Goal: Communication & Community: Ask a question

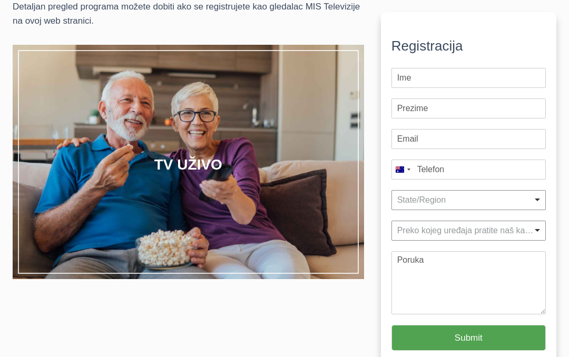
scroll to position [137, 0]
click at [151, 182] on h5 "Gledajte program MIS Televizije bilo gde u Australiji." at bounding box center [187, 187] width 301 height 19
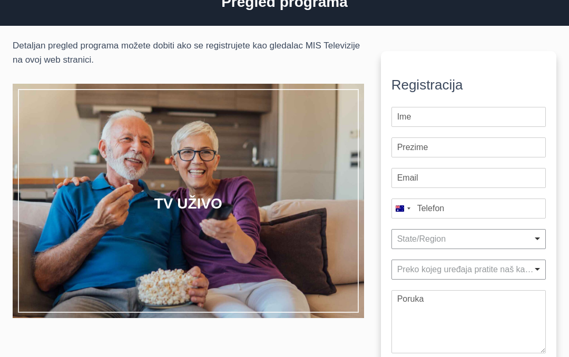
scroll to position [97, 0]
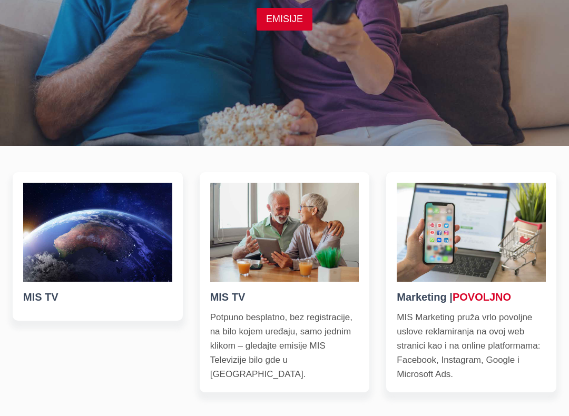
scroll to position [263, 0]
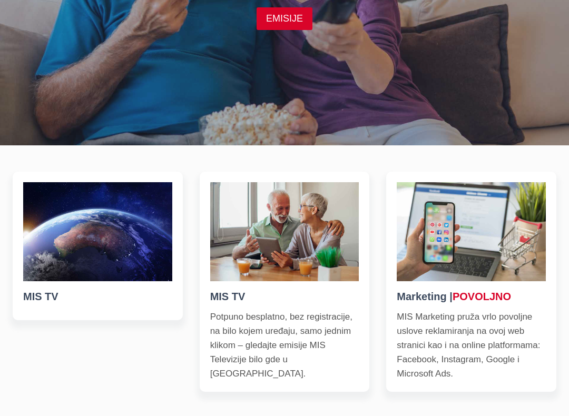
click at [316, 247] on img at bounding box center [284, 232] width 149 height 99
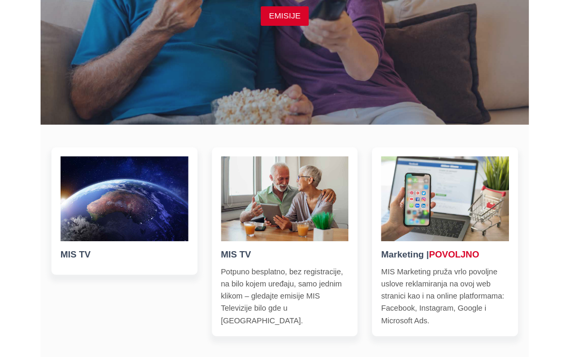
scroll to position [293, 0]
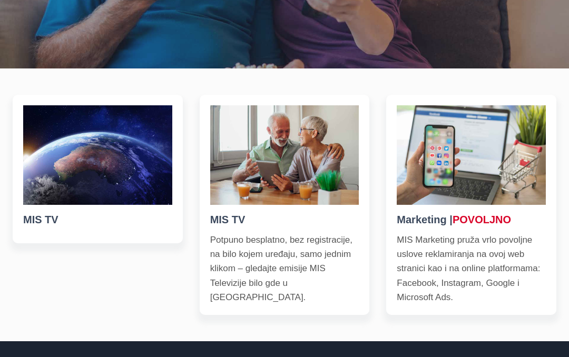
click at [60, 195] on img at bounding box center [97, 154] width 149 height 99
click at [66, 173] on img at bounding box center [97, 154] width 149 height 99
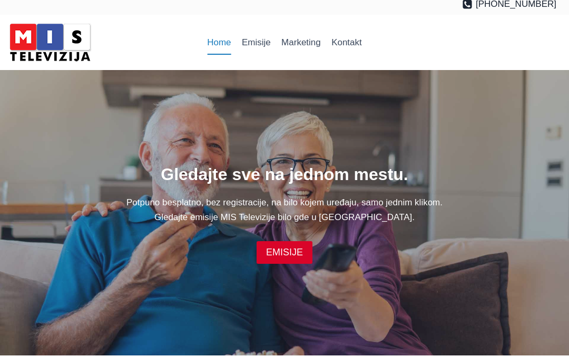
scroll to position [0, 0]
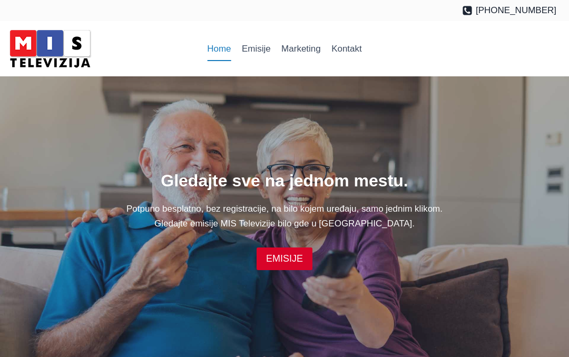
click at [334, 193] on h1 "Gledajte sve na jednom mestu." at bounding box center [284, 180] width 543 height 25
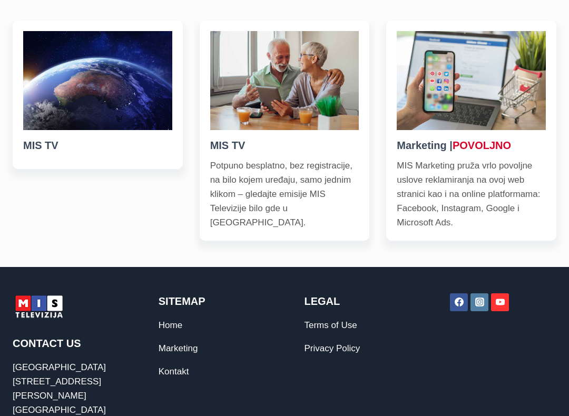
scroll to position [415, 0]
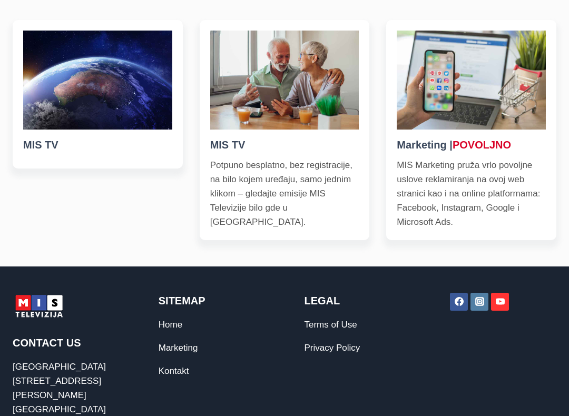
click at [250, 107] on img at bounding box center [284, 80] width 149 height 99
click at [264, 158] on p "Potpuno besplatno, bez registracije, na bilo kojem uređaju, samo jednim klikom …" at bounding box center [284, 194] width 149 height 72
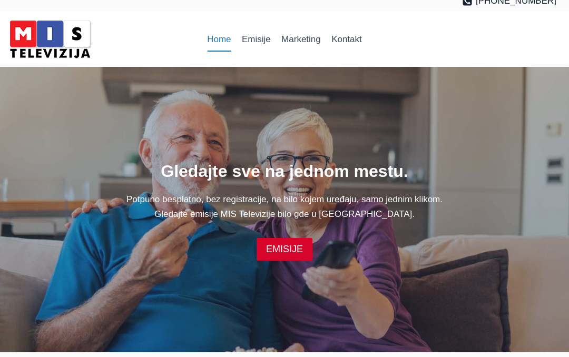
scroll to position [0, 0]
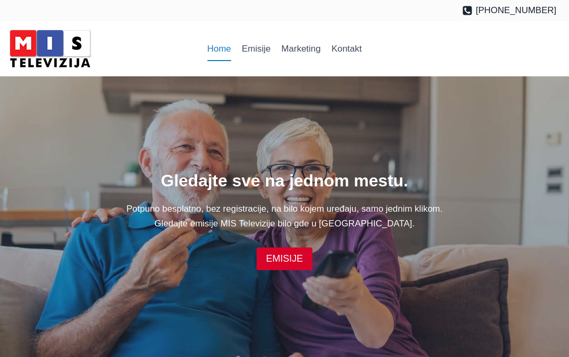
click at [257, 54] on link "Emisije" at bounding box center [255, 48] width 39 height 25
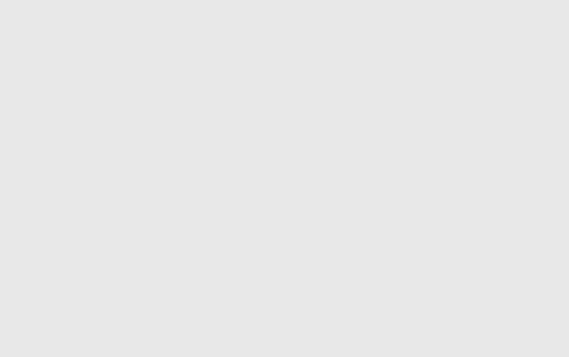
scroll to position [194, 0]
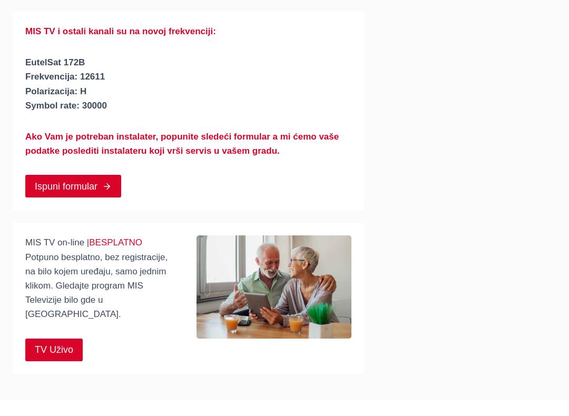
scroll to position [125, 0]
click at [53, 342] on span "TV Uživo" at bounding box center [54, 349] width 38 height 15
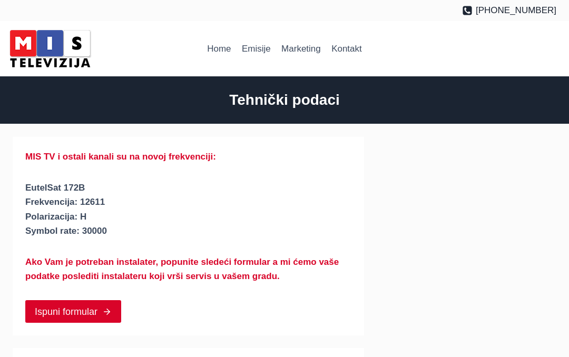
click at [353, 50] on link "Kontakt" at bounding box center [346, 48] width 41 height 25
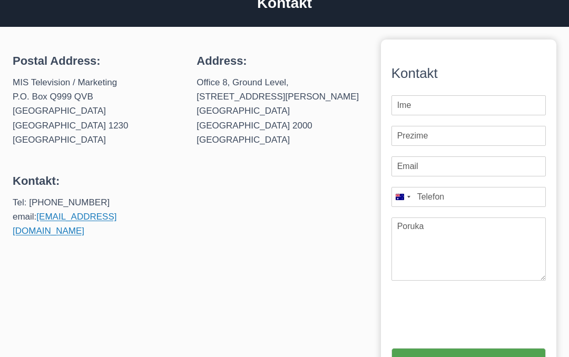
scroll to position [79, 0]
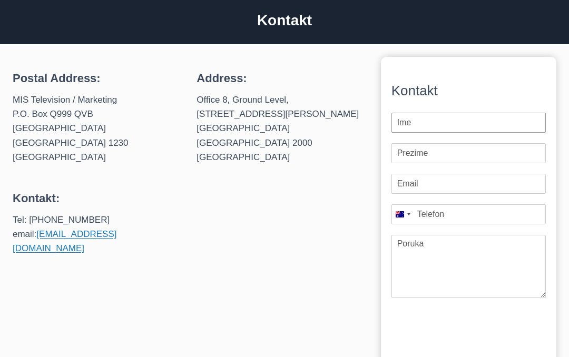
click at [442, 125] on input "First Name *" at bounding box center [468, 123] width 154 height 20
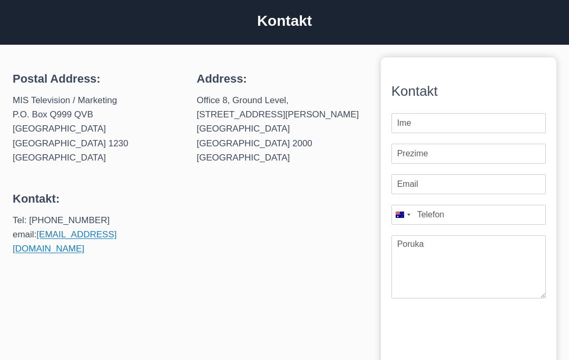
type input "Evica"
type input "Vukasinovic"
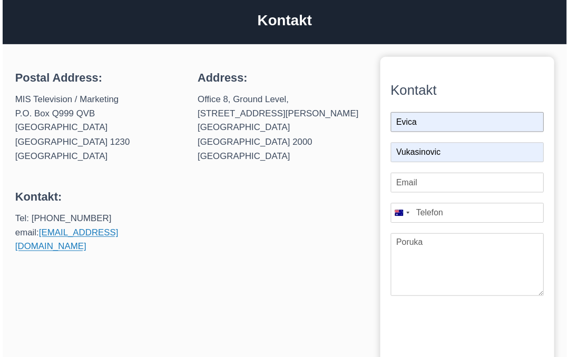
scroll to position [79, 0]
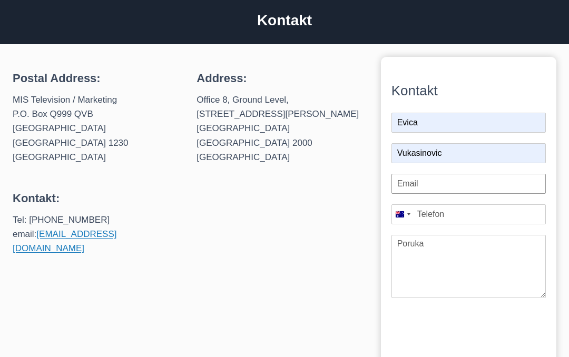
type input "[EMAIL_ADDRESS][DOMAIN_NAME]"
type input "0439 220 004"
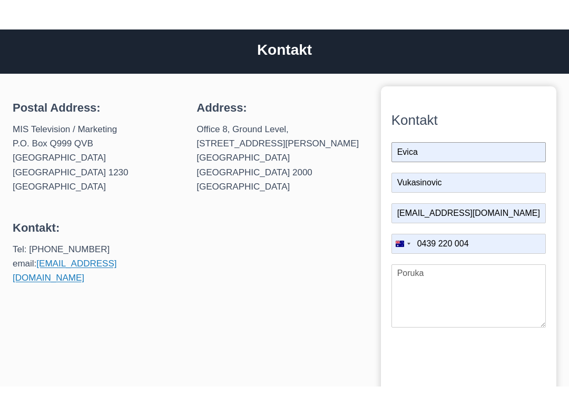
scroll to position [73, 0]
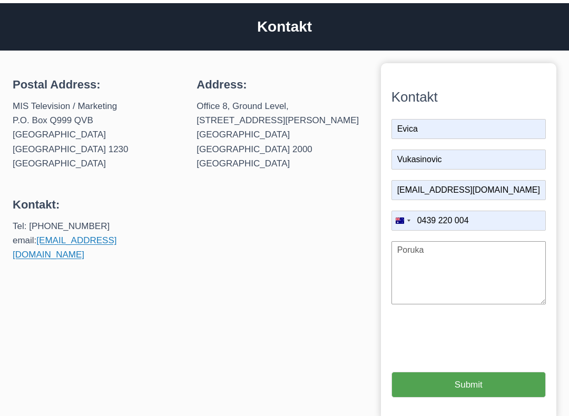
click at [434, 248] on textarea "Message" at bounding box center [468, 272] width 154 height 63
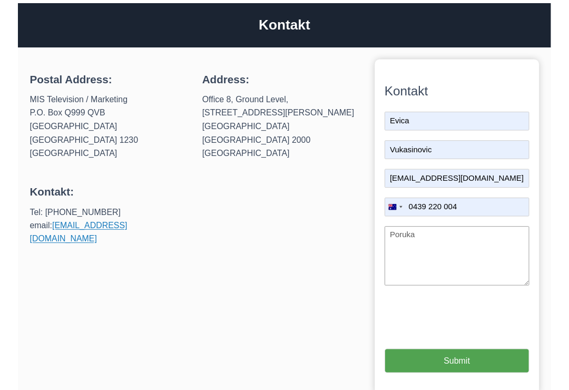
scroll to position [73, 0]
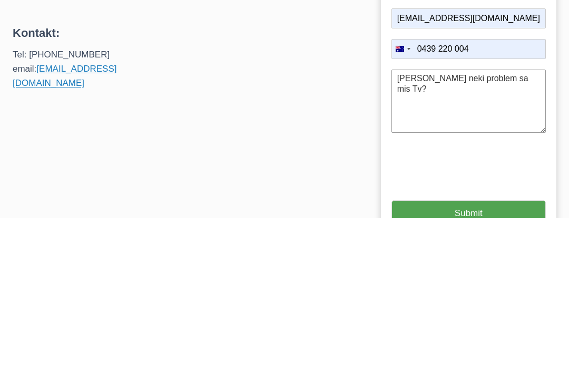
type textarea "[PERSON_NAME] neki problem sa mis Tv?"
type input "1"
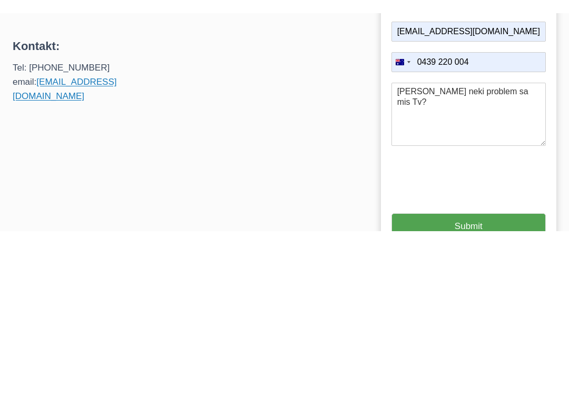
scroll to position [245, 0]
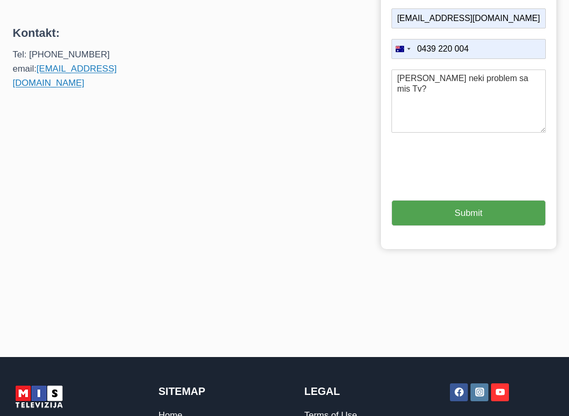
click at [476, 206] on button "Submit" at bounding box center [468, 213] width 154 height 26
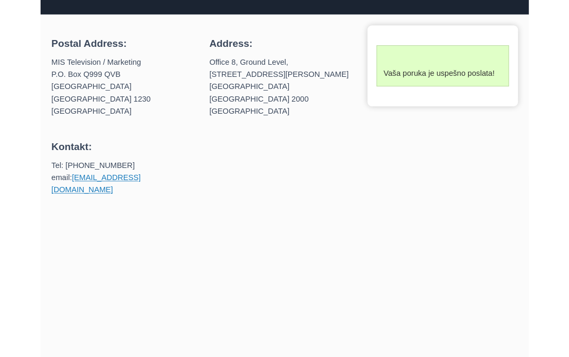
scroll to position [136, 0]
